Goal: Understand process/instructions: Learn how to perform a task or action

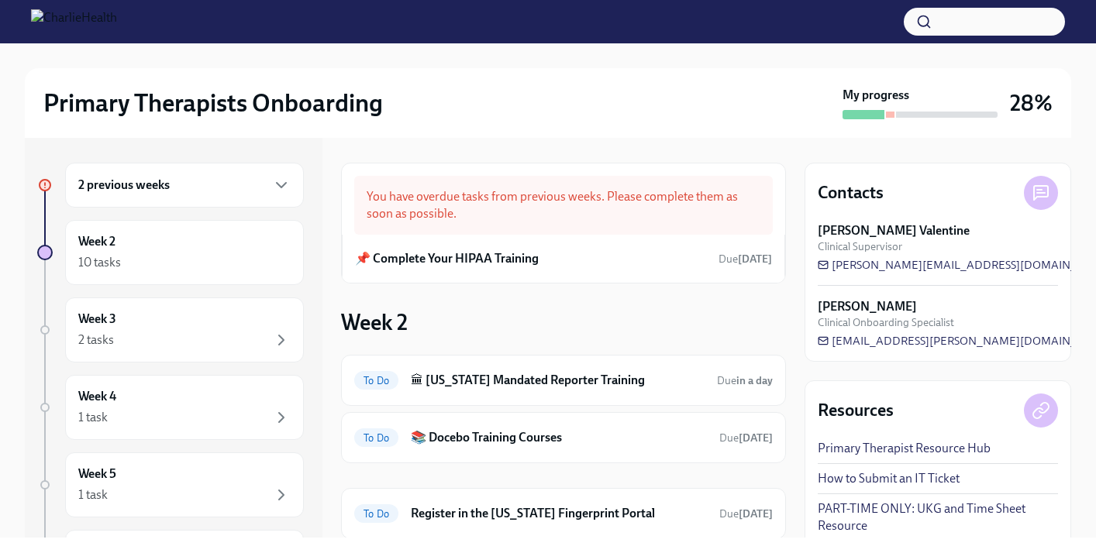
click at [795, 466] on div "2 previous weeks Week 2 10 tasks Week 3 2 tasks Week 4 1 task Week 5 1 task Wee…" at bounding box center [548, 338] width 1046 height 400
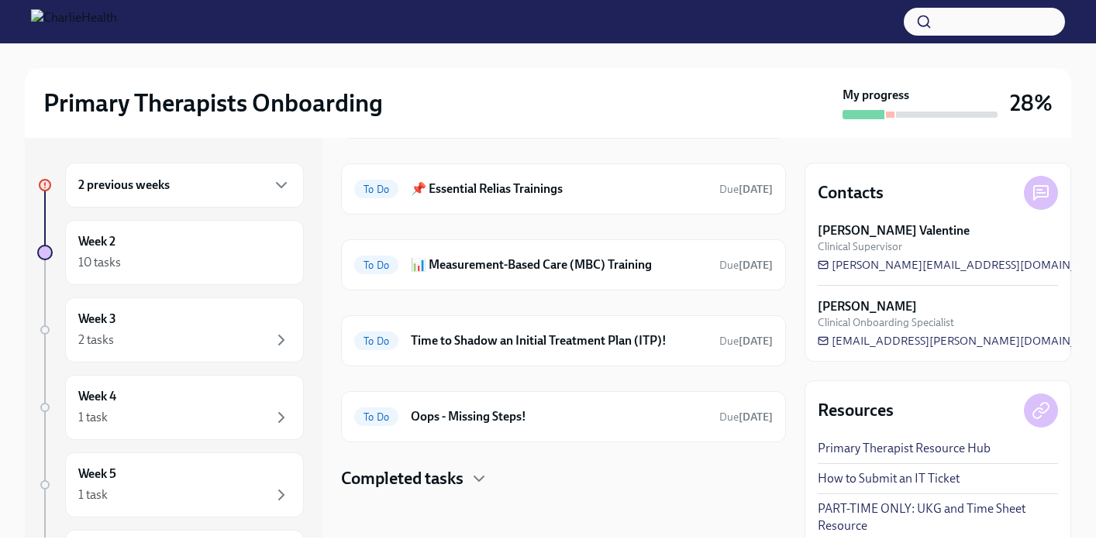
scroll to position [518, 0]
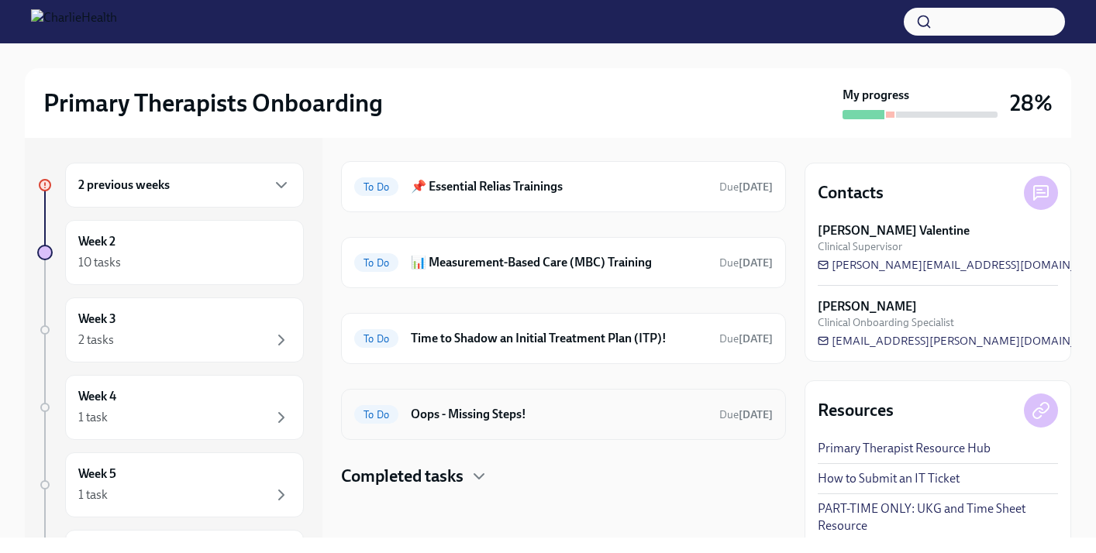
click at [419, 416] on h6 "Oops - Missing Steps!" at bounding box center [559, 414] width 296 height 17
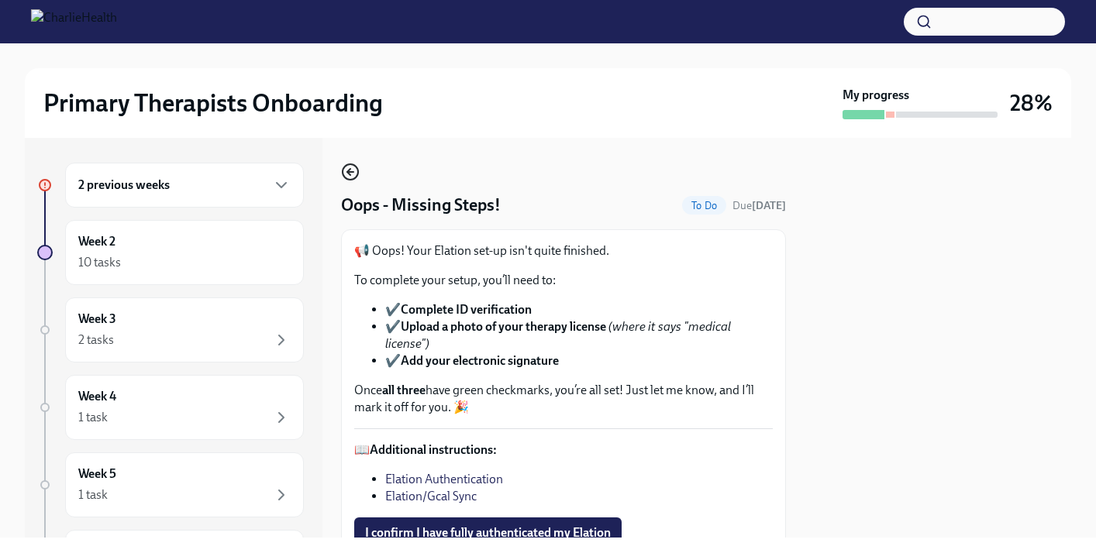
click at [348, 167] on icon "button" at bounding box center [350, 172] width 19 height 19
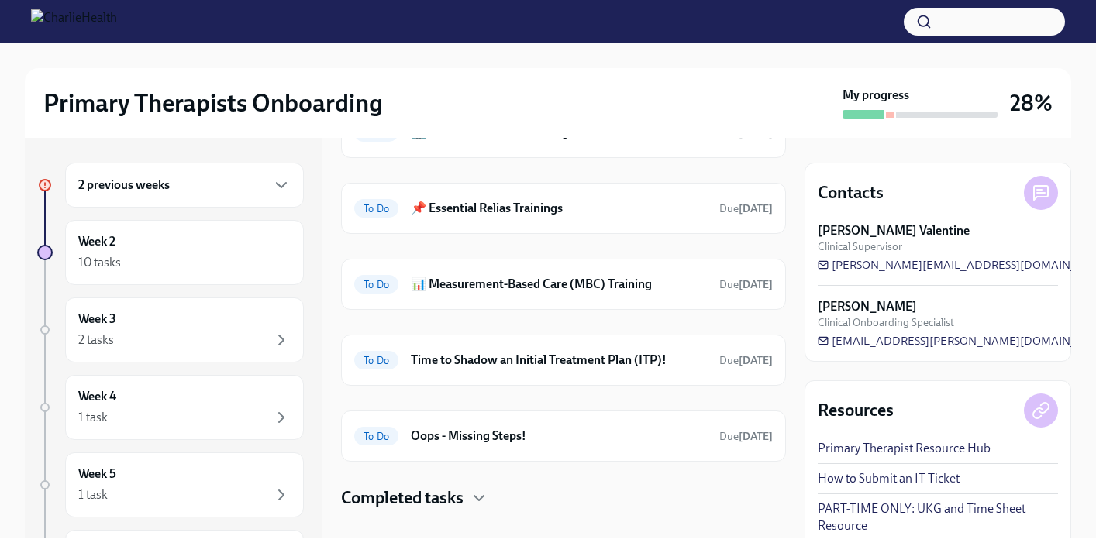
scroll to position [518, 0]
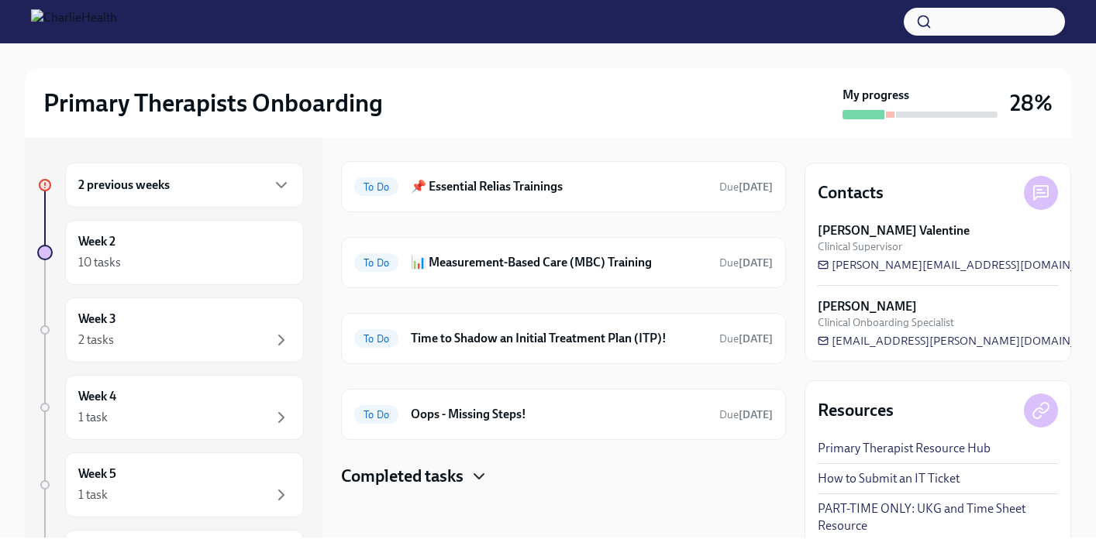
click at [481, 477] on icon "button" at bounding box center [478, 476] width 9 height 5
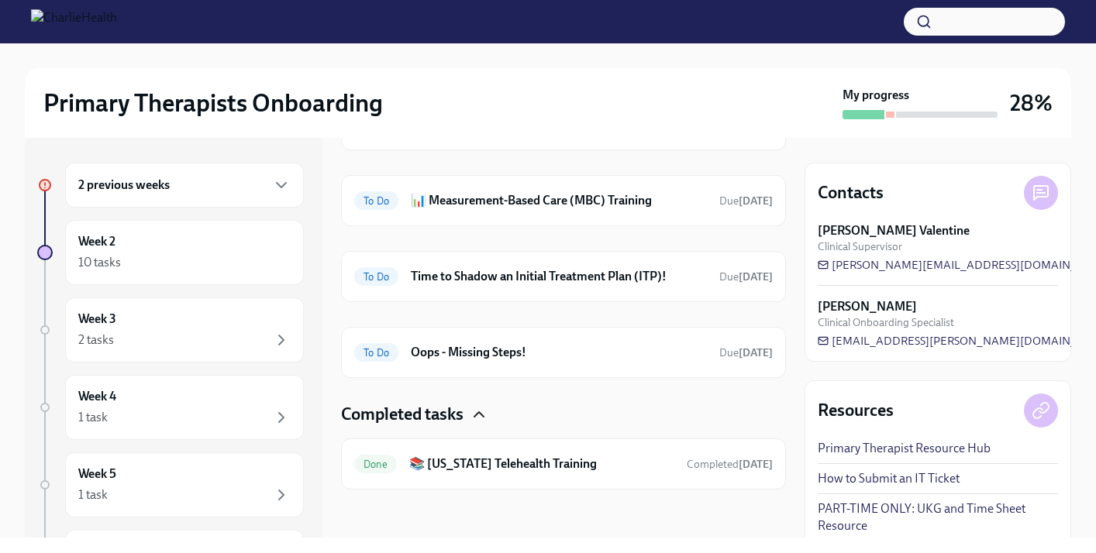
scroll to position [581, 0]
click at [692, 206] on h6 "📊 Measurement-Based Care (MBC) Training" at bounding box center [559, 199] width 296 height 17
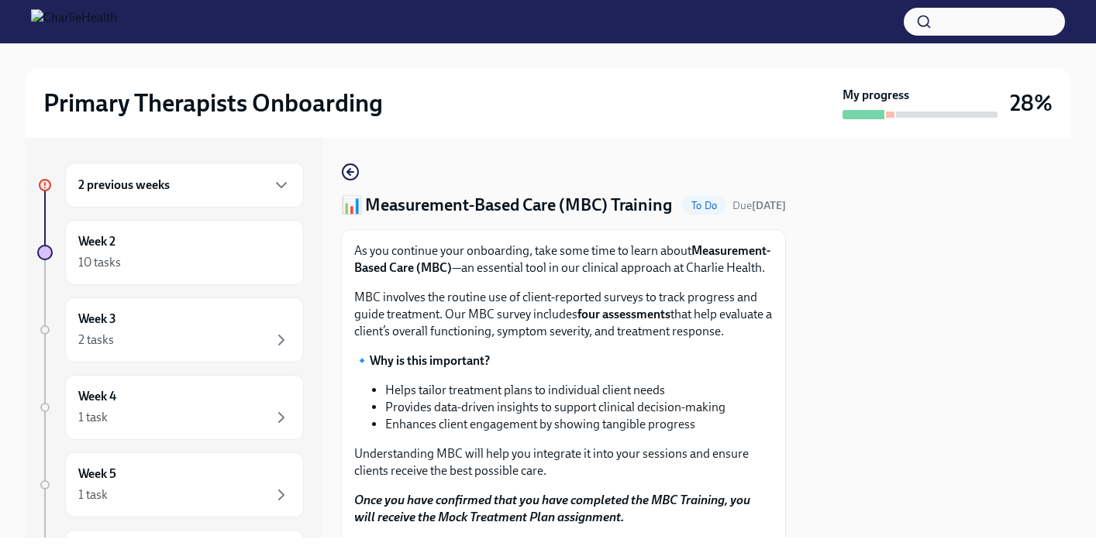
click at [905, 320] on div at bounding box center [937, 338] width 267 height 400
click at [862, 324] on div at bounding box center [937, 338] width 267 height 400
click at [649, 399] on li "Helps tailor treatment plans to individual client needs" at bounding box center [578, 390] width 387 height 17
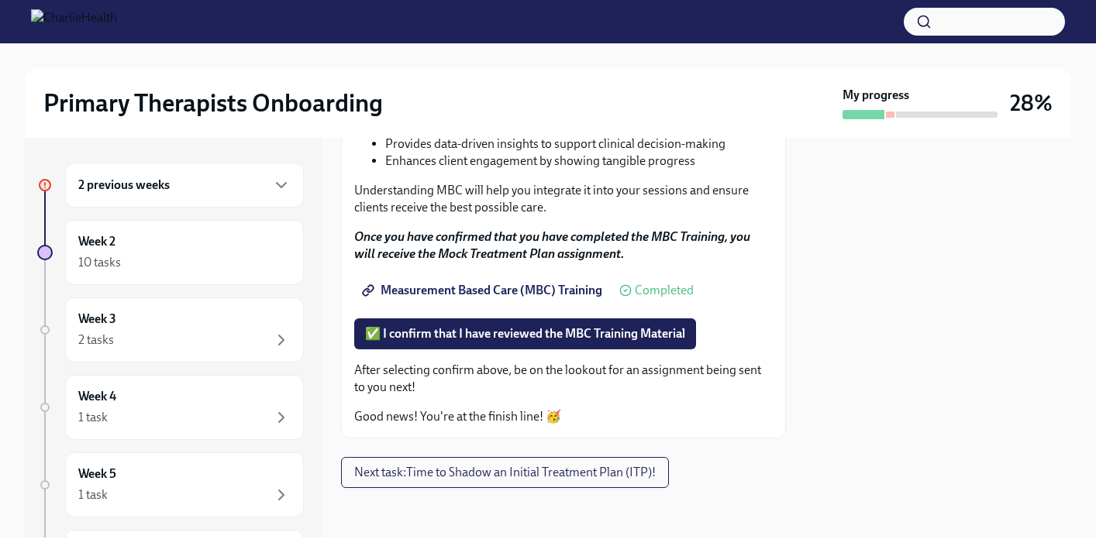
scroll to position [279, 0]
click at [283, 181] on icon "button" at bounding box center [281, 185] width 19 height 19
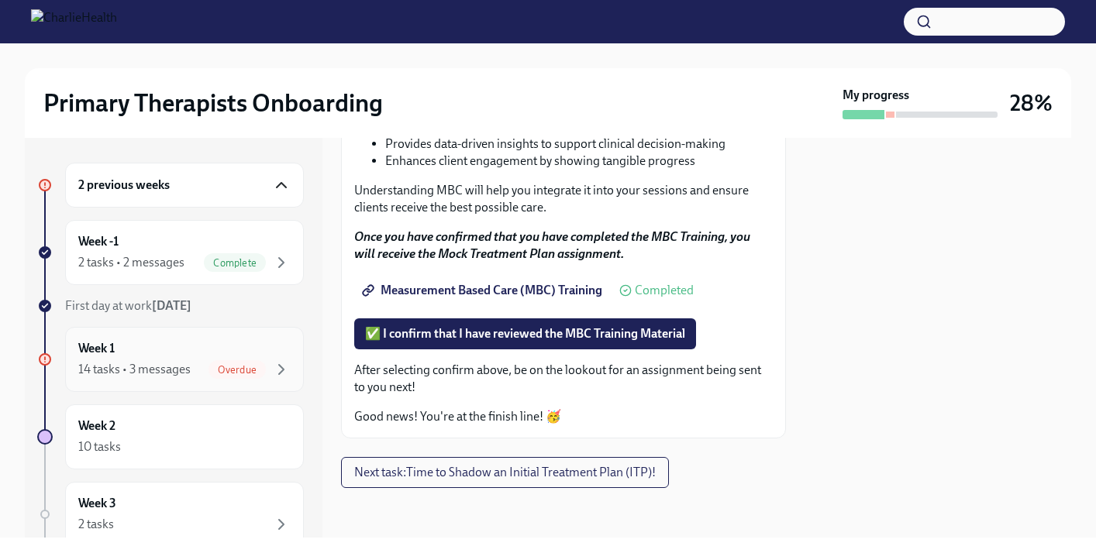
click at [235, 367] on span "Overdue" at bounding box center [236, 370] width 57 height 12
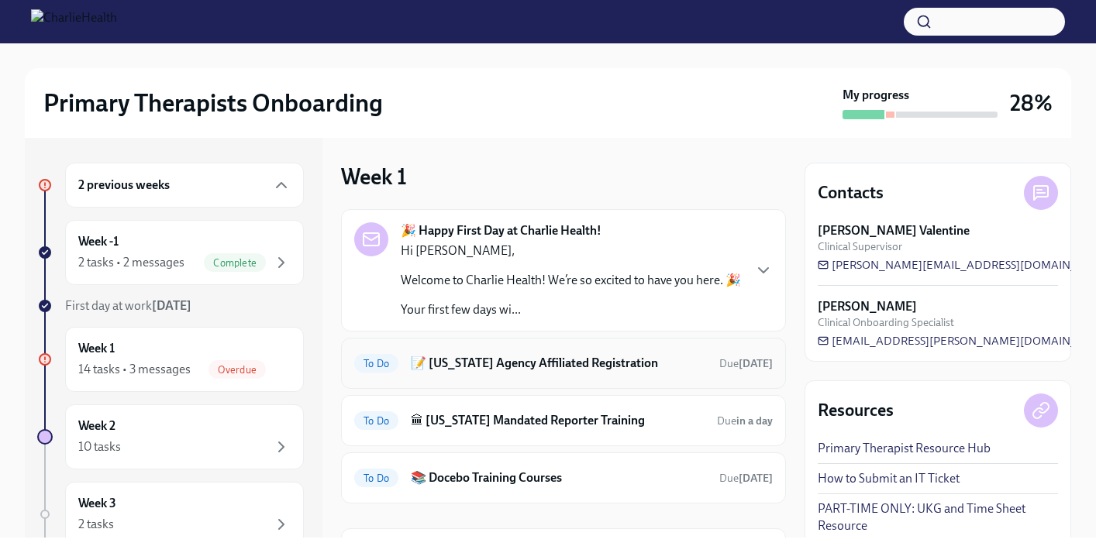
click at [567, 362] on h6 "📝 [US_STATE] Agency Affiliated Registration" at bounding box center [559, 363] width 296 height 17
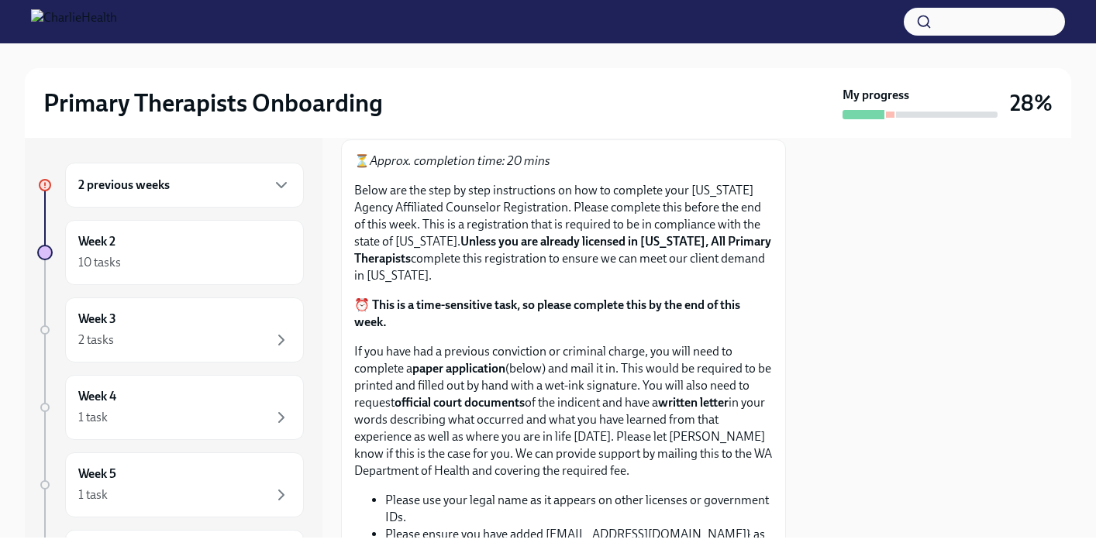
scroll to position [279, 0]
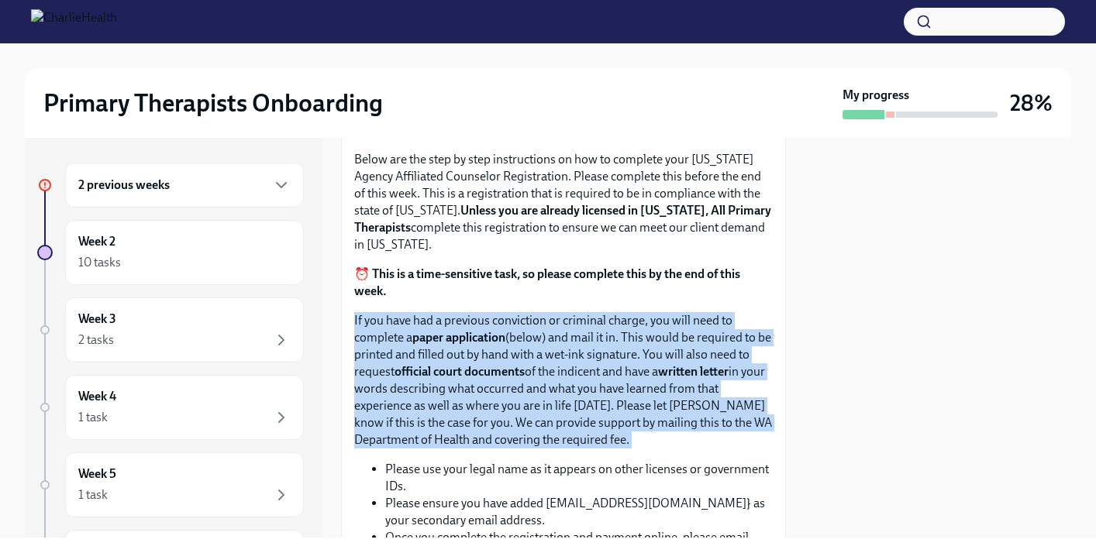
drag, startPoint x: 353, startPoint y: 315, endPoint x: 583, endPoint y: 453, distance: 267.6
click at [583, 453] on div "⏳ Approx. completion time: 20 mins Below are the step by step instructions on h…" at bounding box center [563, 525] width 418 height 807
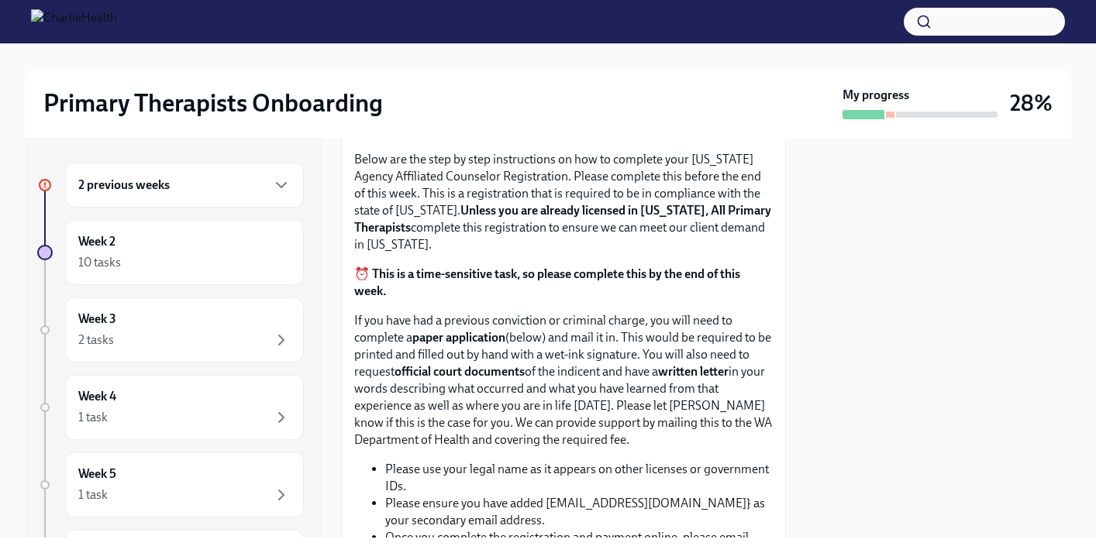
click at [582, 453] on div "⏳ Approx. completion time: 20 mins Below are the step by step instructions on h…" at bounding box center [563, 525] width 418 height 807
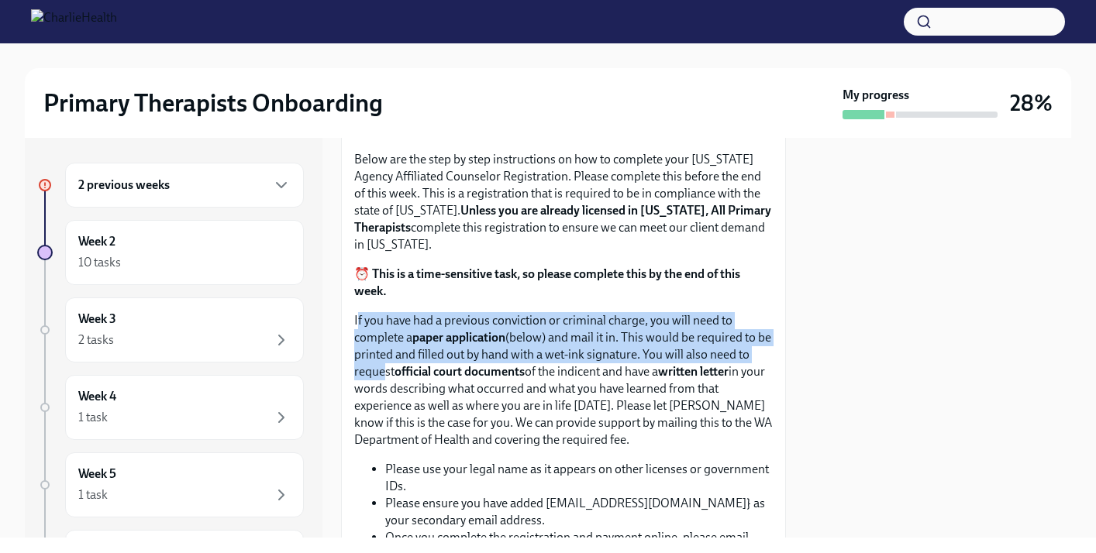
drag, startPoint x: 356, startPoint y: 320, endPoint x: 375, endPoint y: 377, distance: 59.8
click at [375, 377] on p "If you have had a previous conviction or criminal charge, you will need to comp…" at bounding box center [563, 380] width 418 height 136
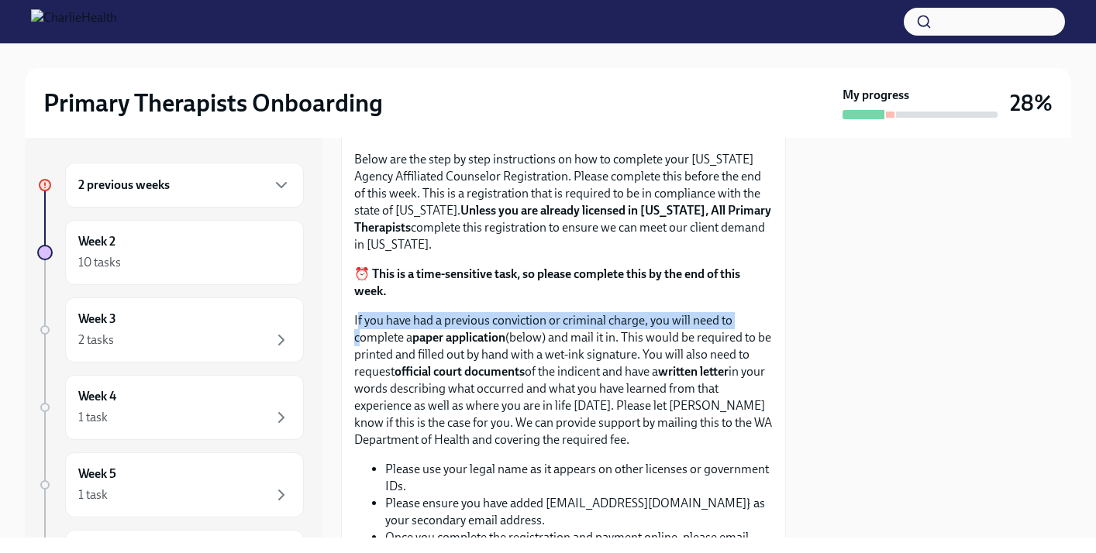
drag, startPoint x: 360, startPoint y: 323, endPoint x: 362, endPoint y: 337, distance: 14.1
click at [362, 337] on p "If you have had a previous conviction or criminal charge, you will need to comp…" at bounding box center [563, 380] width 418 height 136
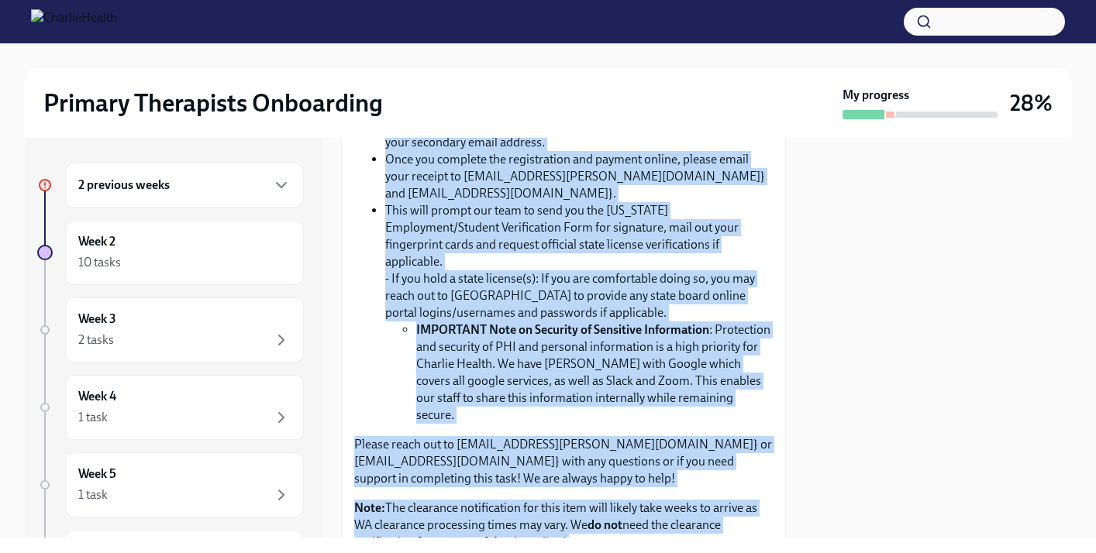
scroll to position [721, 0]
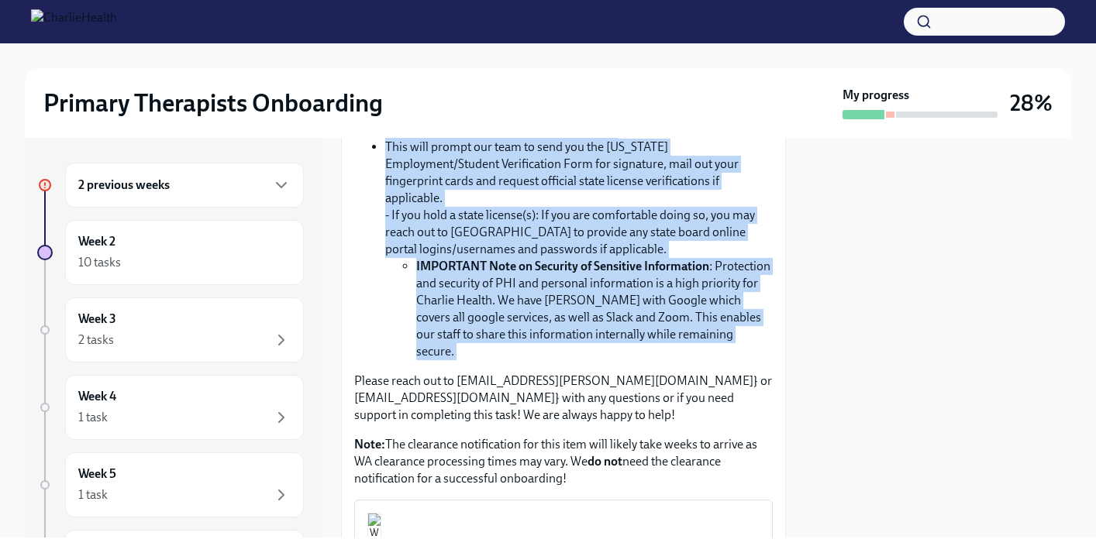
drag, startPoint x: 355, startPoint y: 314, endPoint x: 618, endPoint y: 346, distance: 265.4
click at [618, 346] on div "⏳ Approx. completion time: 20 mins Below are the step by step instructions on h…" at bounding box center [563, 83] width 418 height 807
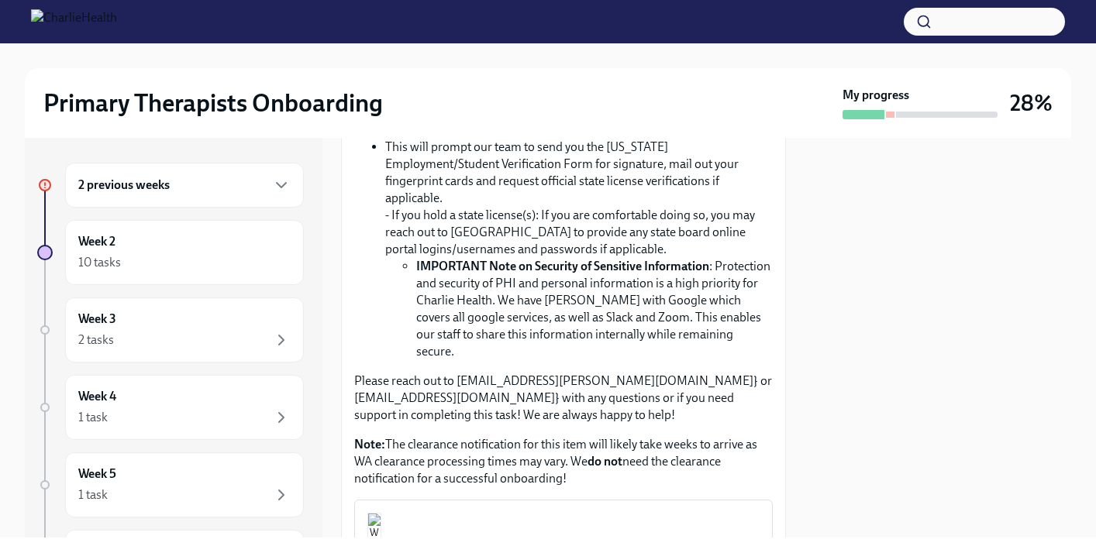
drag, startPoint x: 597, startPoint y: 459, endPoint x: 576, endPoint y: 308, distance: 153.4
click at [576, 308] on div "⏳ Approx. completion time: 20 mins Below are the step by step instructions on h…" at bounding box center [563, 83] width 418 height 807
click at [621, 535] on div "WA AAC Registration Instructions" at bounding box center [577, 545] width 366 height 20
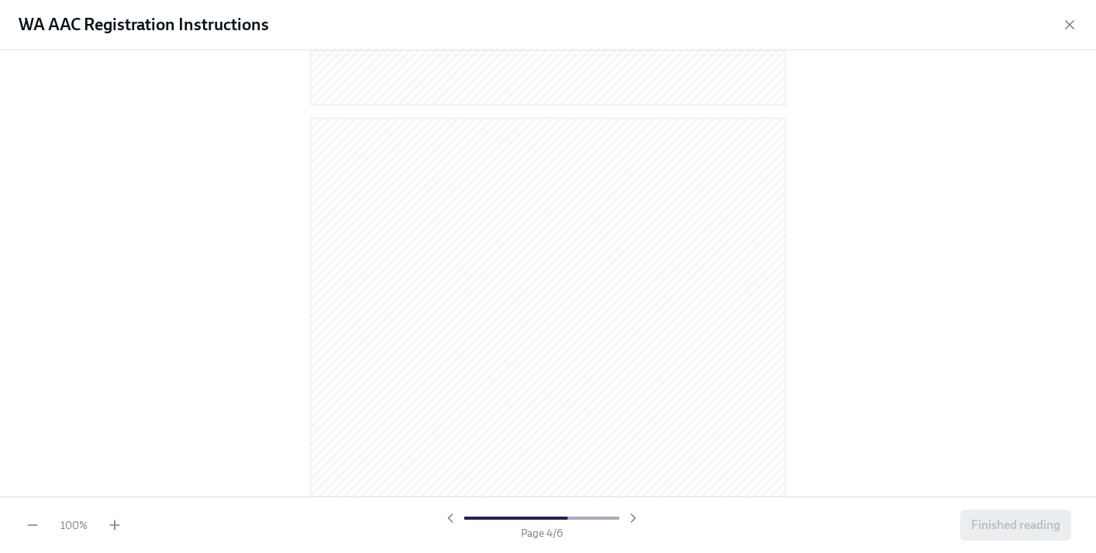
scroll to position [1844, 0]
